Goal: Use online tool/utility: Utilize a website feature to perform a specific function

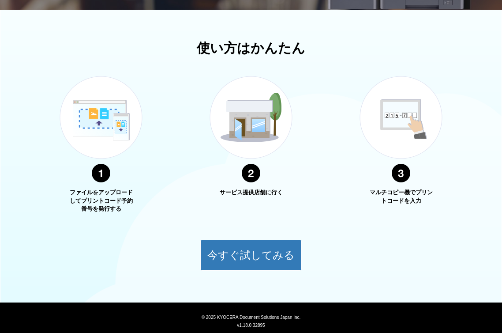
scroll to position [302, 0]
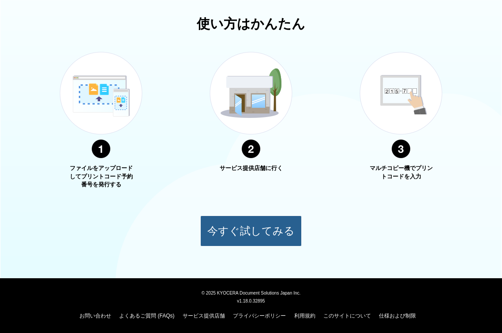
click at [244, 217] on button "今すぐ試してみる" at bounding box center [251, 230] width 102 height 31
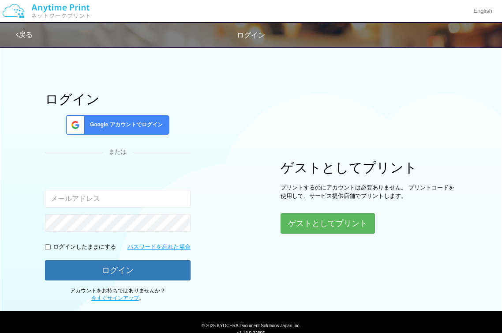
click at [156, 124] on span "Google アカウントでログイン" at bounding box center [125, 125] width 76 height 8
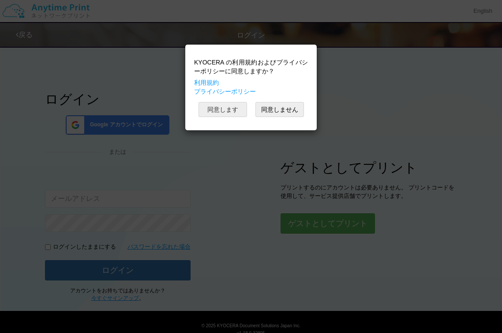
click at [234, 109] on button "同意します" at bounding box center [223, 109] width 49 height 15
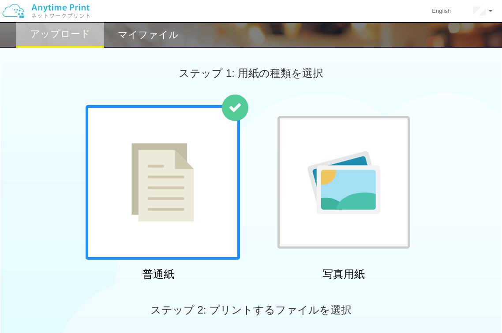
click at [372, 178] on img at bounding box center [344, 182] width 73 height 63
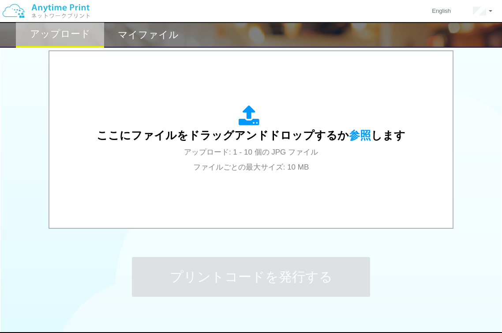
scroll to position [287, 0]
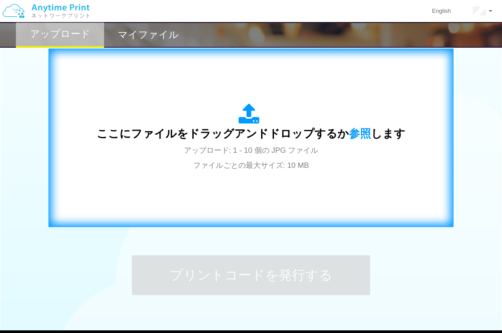
click at [218, 165] on span "アップロード: 1 - 10 個の JPG ファイル ファイルごとの最大サイズ: 10 MB" at bounding box center [251, 157] width 134 height 23
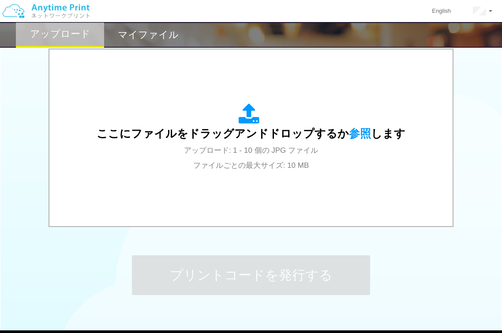
click at [366, 248] on div "プリントコードを発行する" at bounding box center [251, 275] width 265 height 93
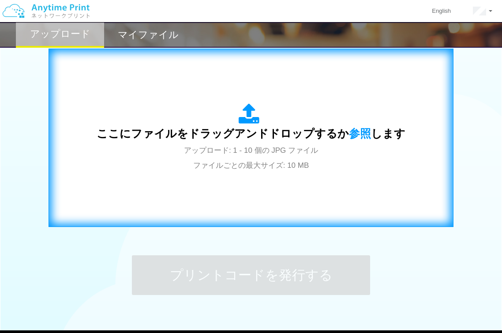
click at [304, 151] on span "アップロード: 1 - 10 個の JPG ファイル ファイルごとの最大サイズ: 10 MB" at bounding box center [251, 157] width 134 height 23
click at [283, 155] on div "ここにファイルをドラッグアンドドロップするか 参照 します アップロード: 1 - 10 個の JPG ファイル ファイルごとの最大サイズ: 10 MB" at bounding box center [251, 137] width 309 height 69
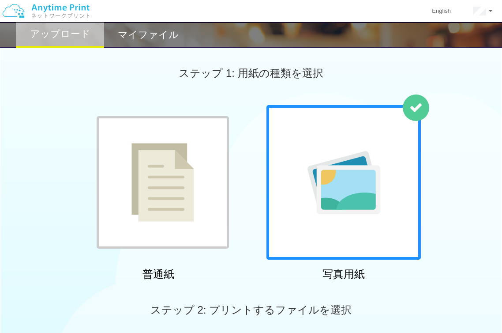
scroll to position [289, 0]
